Goal: Transaction & Acquisition: Purchase product/service

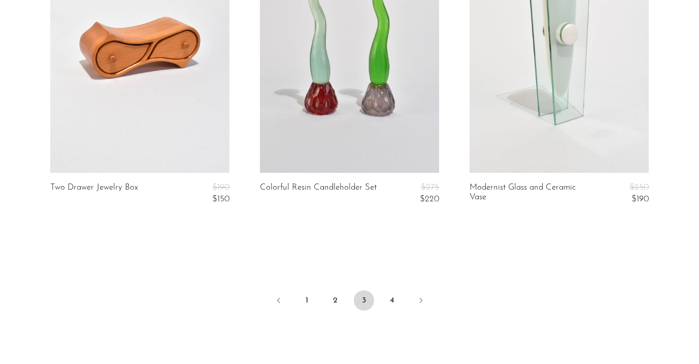
scroll to position [3654, 0]
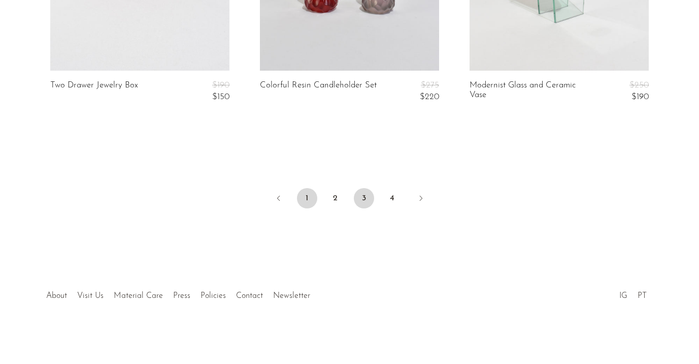
click at [313, 200] on link "1" at bounding box center [307, 198] width 20 height 20
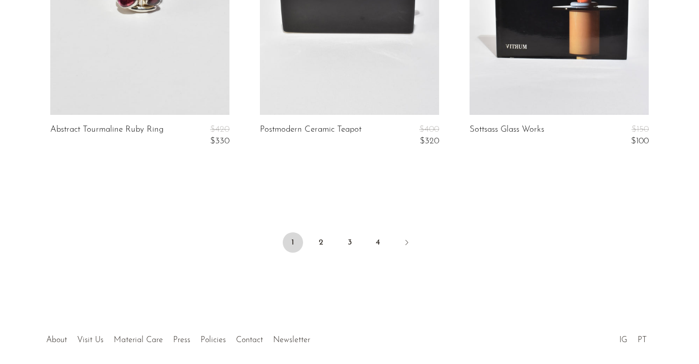
scroll to position [3654, 0]
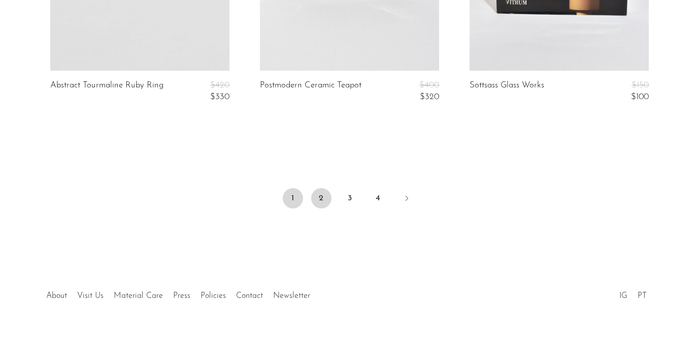
click at [328, 204] on link "2" at bounding box center [321, 198] width 20 height 20
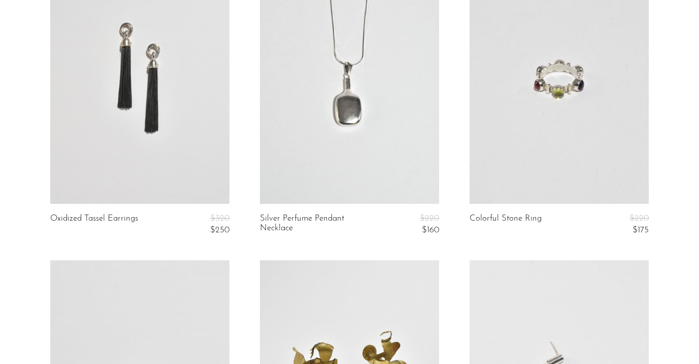
scroll to position [447, 0]
click at [163, 100] on link at bounding box center [139, 79] width 179 height 251
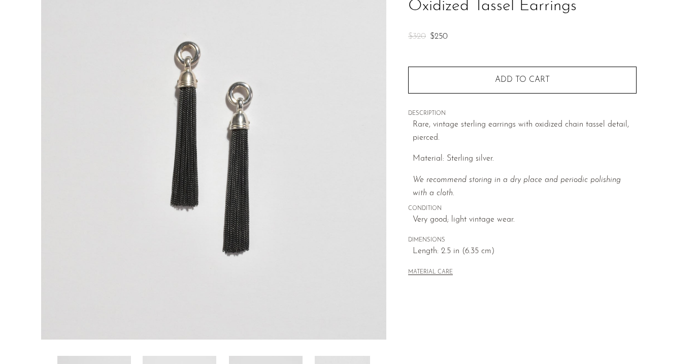
scroll to position [249, 0]
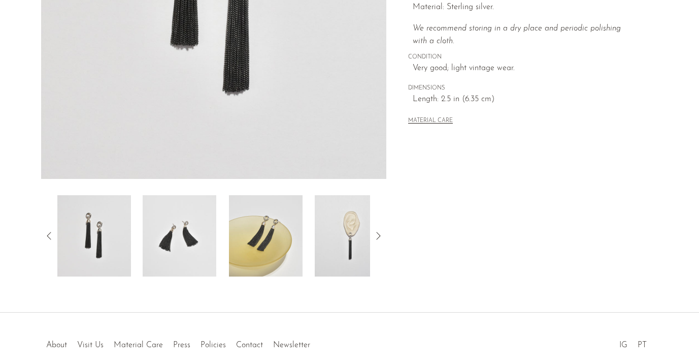
click at [371, 235] on div at bounding box center [214, 235] width 346 height 81
click at [355, 239] on img at bounding box center [352, 235] width 74 height 81
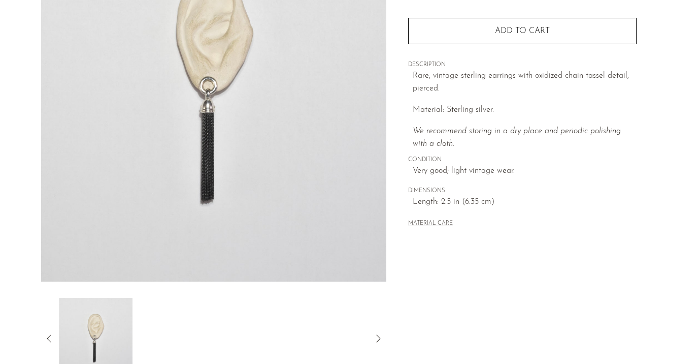
scroll to position [66, 0]
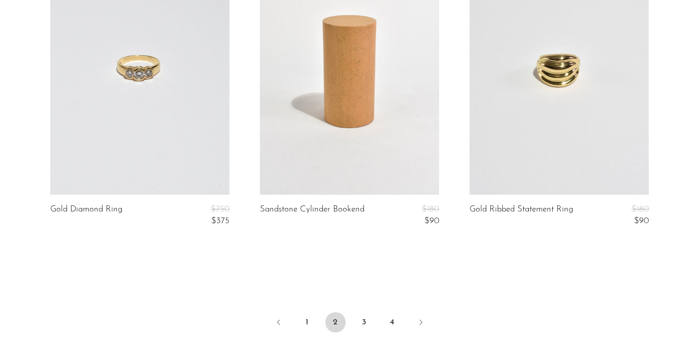
scroll to position [3531, 0]
click at [364, 322] on link "3" at bounding box center [364, 321] width 20 height 20
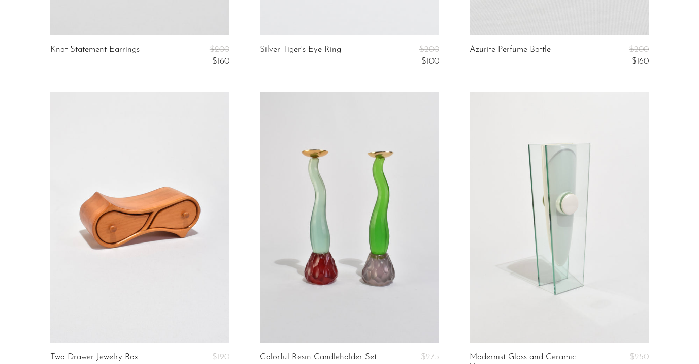
scroll to position [3654, 0]
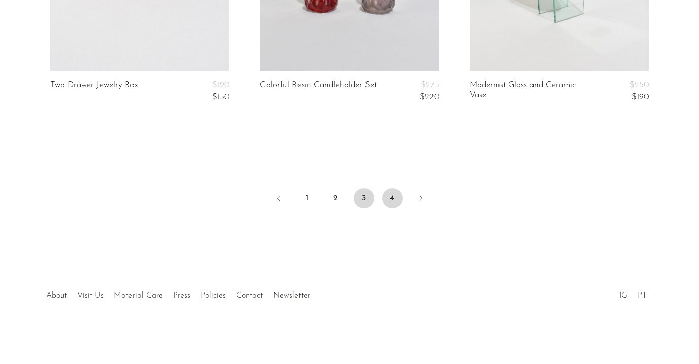
click at [382, 196] on link "4" at bounding box center [392, 198] width 20 height 20
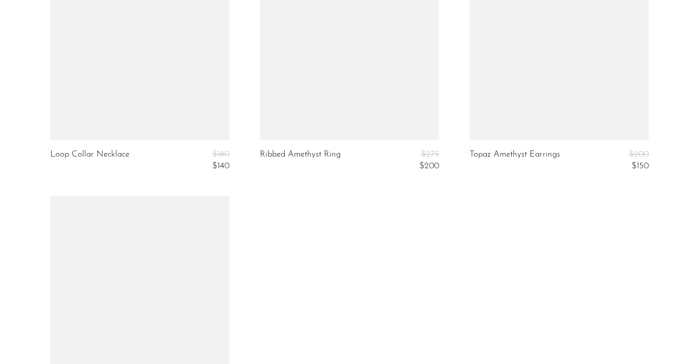
scroll to position [2732, 0]
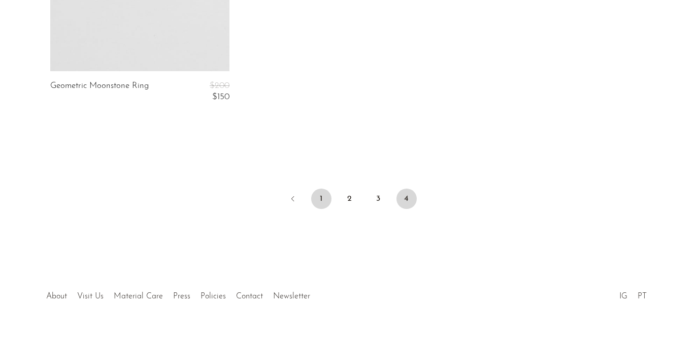
click at [321, 197] on link "1" at bounding box center [321, 198] width 20 height 20
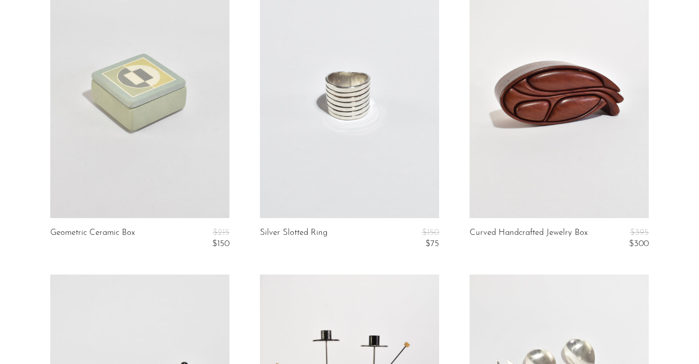
scroll to position [1433, 0]
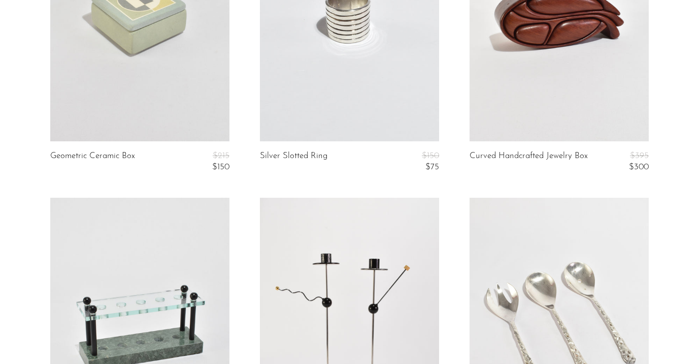
click at [531, 73] on link at bounding box center [559, 15] width 179 height 251
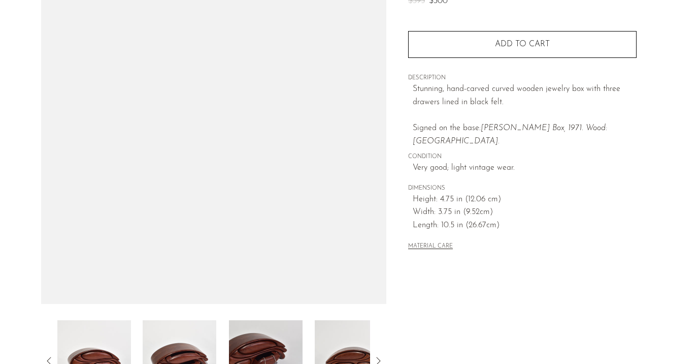
scroll to position [153, 0]
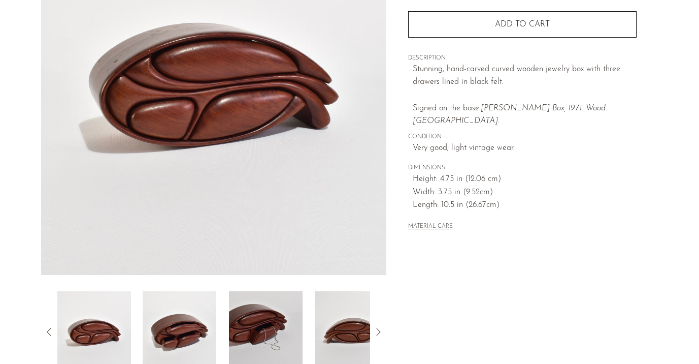
click at [209, 318] on img at bounding box center [180, 331] width 74 height 81
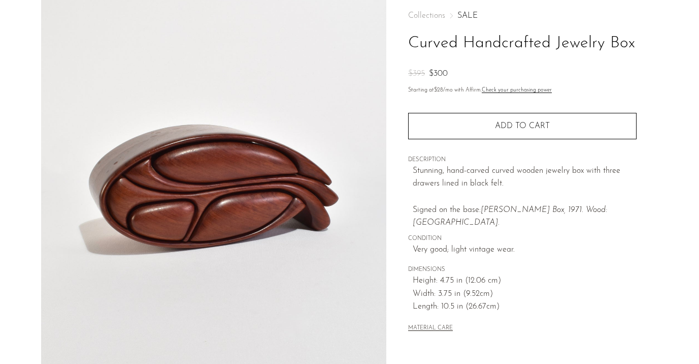
scroll to position [51, 0]
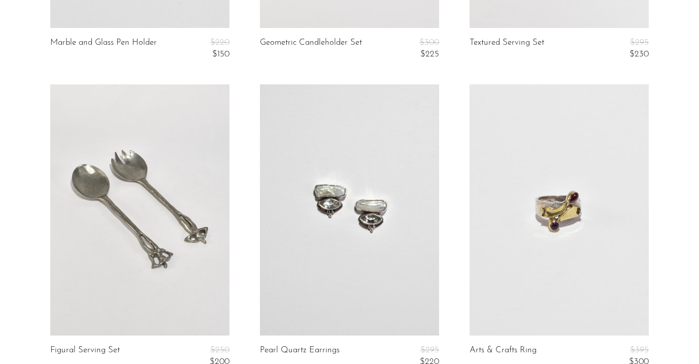
scroll to position [1755, 0]
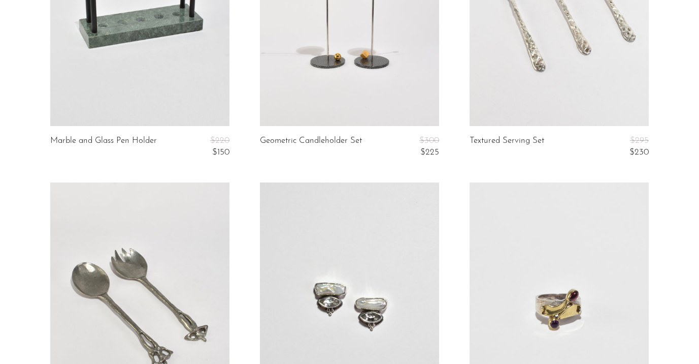
click at [559, 50] on link at bounding box center [559, 0] width 179 height 251
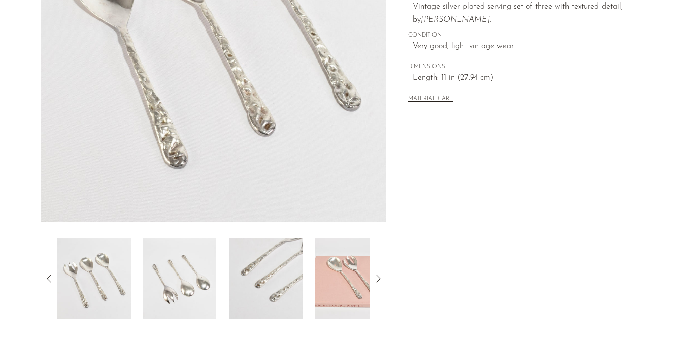
scroll to position [146, 0]
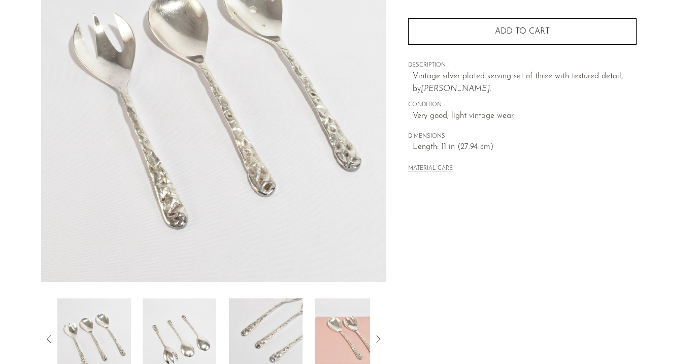
click at [342, 300] on img at bounding box center [352, 338] width 74 height 81
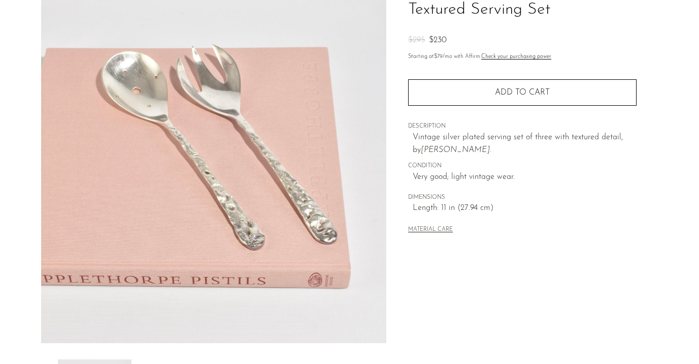
scroll to position [35, 0]
